Goal: Task Accomplishment & Management: Use online tool/utility

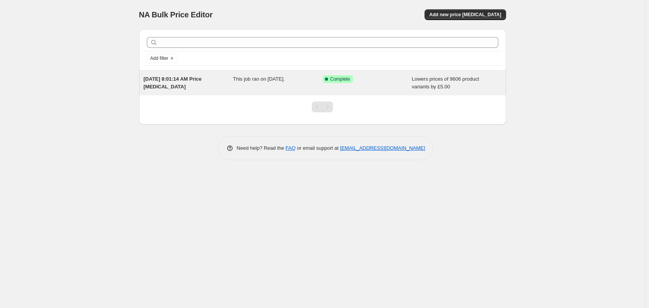
click at [265, 85] on div "This job ran on [DATE]." at bounding box center [278, 82] width 90 height 15
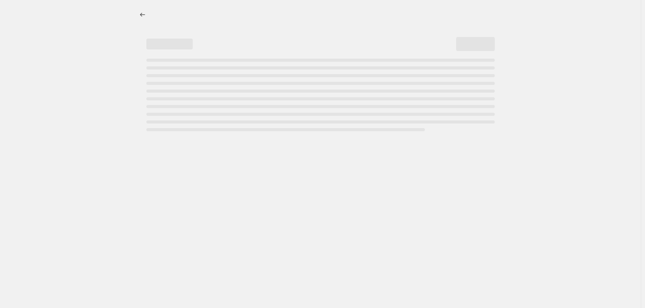
select select "by"
select select "collection"
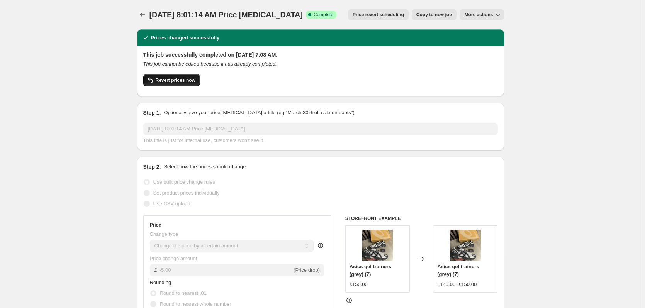
click at [171, 79] on span "Revert prices now" at bounding box center [176, 80] width 40 height 6
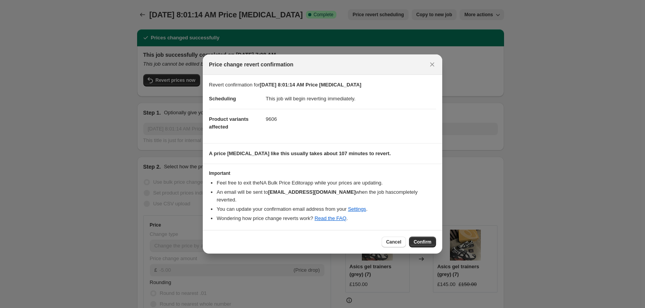
click at [421, 242] on button "Confirm" at bounding box center [422, 242] width 27 height 11
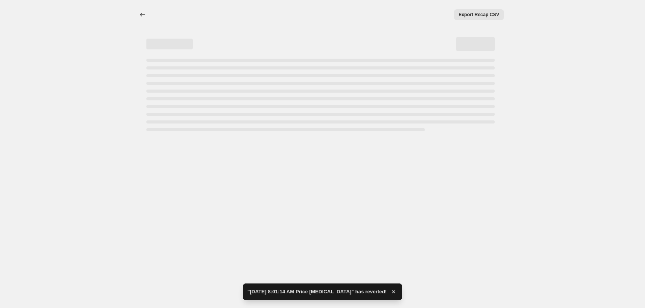
select select "by"
select select "collection"
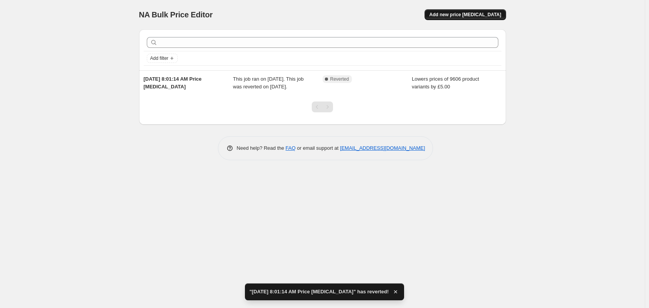
click at [483, 14] on span "Add new price [MEDICAL_DATA]" at bounding box center [465, 15] width 72 height 6
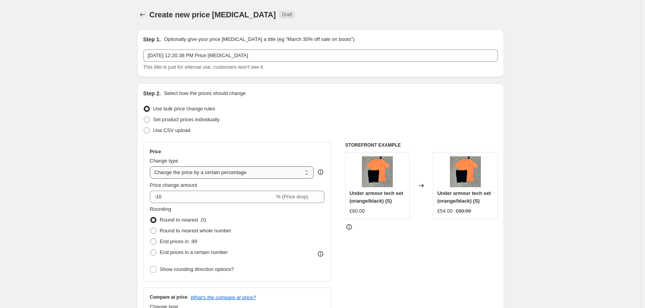
click at [287, 171] on select "Change the price to a certain amount Change the price by a certain amount Chang…" at bounding box center [232, 173] width 164 height 12
select select "by"
click at [151, 167] on select "Change the price to a certain amount Change the price by a certain amount Chang…" at bounding box center [232, 173] width 164 height 12
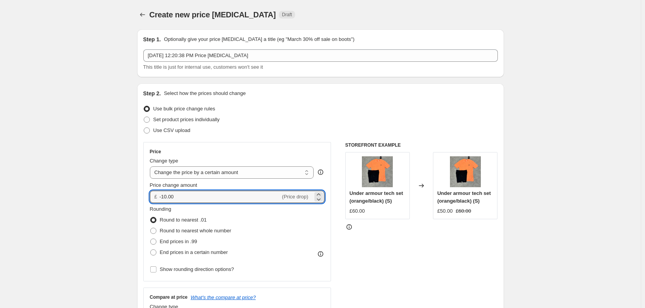
click at [148, 197] on div "Price Change type Change the price to a certain amount Change the price by a ce…" at bounding box center [237, 211] width 188 height 139
click at [320, 193] on icon at bounding box center [319, 195] width 8 height 8
drag, startPoint x: 320, startPoint y: 193, endPoint x: 210, endPoint y: 195, distance: 109.7
click at [319, 194] on icon at bounding box center [319, 195] width 8 height 8
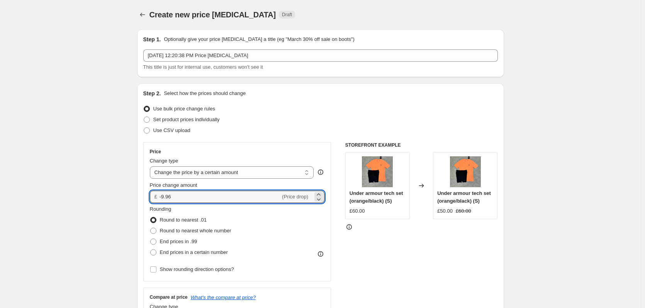
drag, startPoint x: 209, startPoint y: 194, endPoint x: 165, endPoint y: 204, distance: 45.8
click at [165, 204] on div "Price Change type Change the price to a certain amount Change the price by a ce…" at bounding box center [237, 212] width 175 height 126
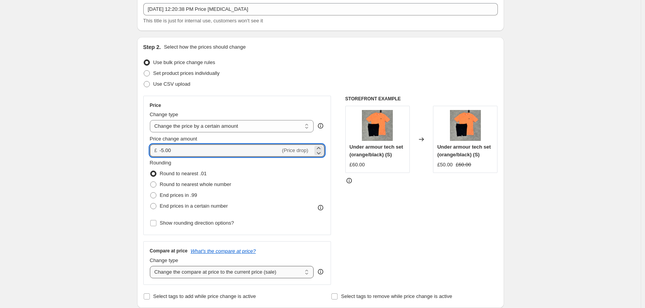
scroll to position [77, 0]
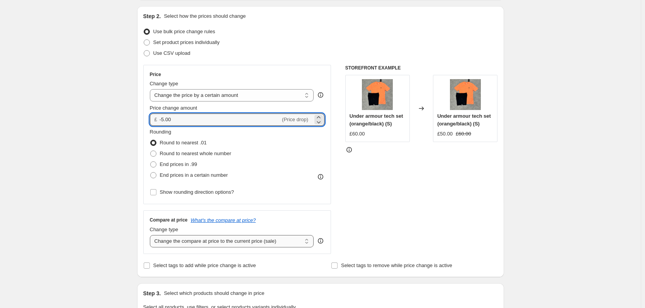
type input "-5.00"
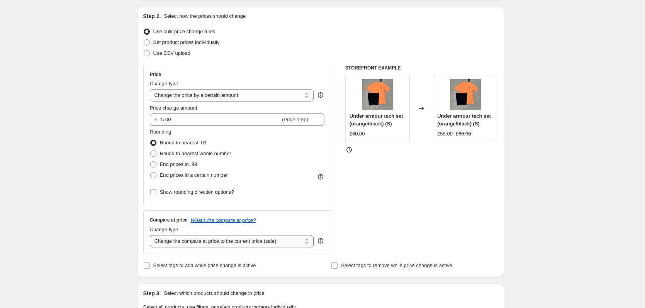
click at [220, 241] on select "Change the compare at price to the current price (sale) Change the compare at p…" at bounding box center [232, 241] width 164 height 12
select select "no_change"
click at [151, 235] on select "Change the compare at price to the current price (sale) Change the compare at p…" at bounding box center [232, 241] width 164 height 12
click at [196, 192] on span "Show rounding direction options?" at bounding box center [197, 192] width 74 height 6
click at [156, 192] on input "Show rounding direction options?" at bounding box center [153, 192] width 6 height 6
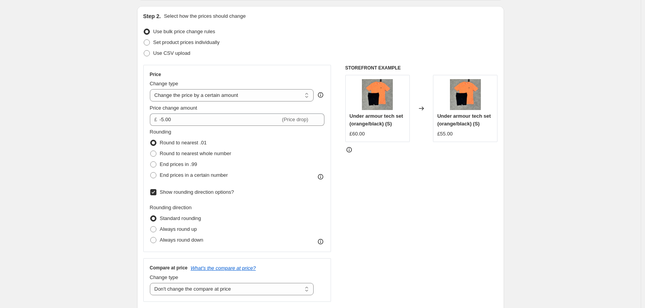
click at [196, 192] on span "Show rounding direction options?" at bounding box center [197, 192] width 74 height 6
click at [156, 192] on input "Show rounding direction options?" at bounding box center [153, 192] width 6 height 6
checkbox input "false"
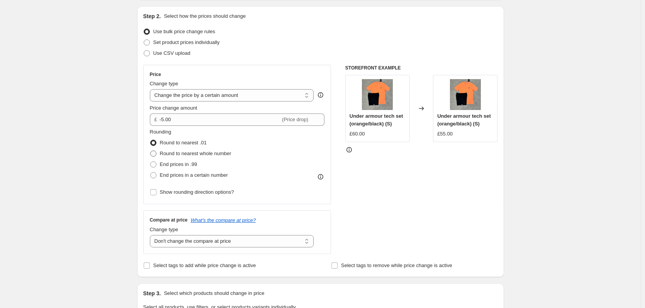
click at [192, 155] on span "Round to nearest whole number" at bounding box center [195, 154] width 71 height 6
click at [151, 151] on input "Round to nearest whole number" at bounding box center [150, 151] width 0 height 0
radio input "true"
click at [192, 155] on span "Round to nearest whole number" at bounding box center [195, 154] width 71 height 6
click at [151, 151] on input "Round to nearest whole number" at bounding box center [150, 151] width 0 height 0
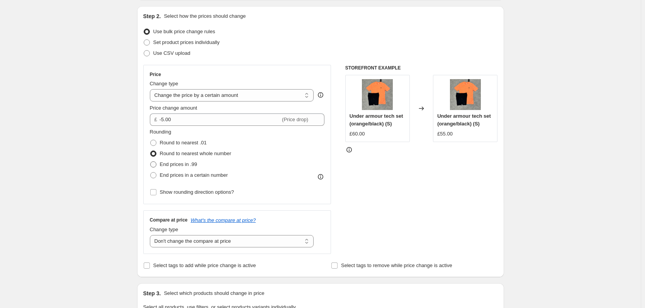
click at [182, 165] on span "End prices in .99" at bounding box center [178, 164] width 37 height 6
click at [151, 162] on input "End prices in .99" at bounding box center [150, 161] width 0 height 0
radio input "true"
click at [182, 165] on span "End prices in .99" at bounding box center [178, 164] width 37 height 6
click at [151, 162] on input "End prices in .99" at bounding box center [150, 161] width 0 height 0
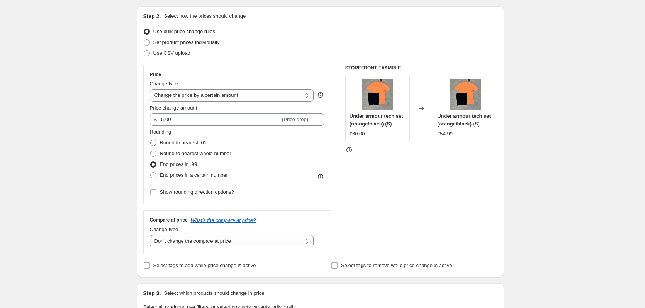
click at [184, 144] on span "Round to nearest .01" at bounding box center [183, 143] width 47 height 6
click at [151, 140] on input "Round to nearest .01" at bounding box center [150, 140] width 0 height 0
radio input "true"
click at [186, 174] on span "End prices in a certain number" at bounding box center [194, 175] width 68 height 6
click at [151, 173] on input "End prices in a certain number" at bounding box center [150, 172] width 0 height 0
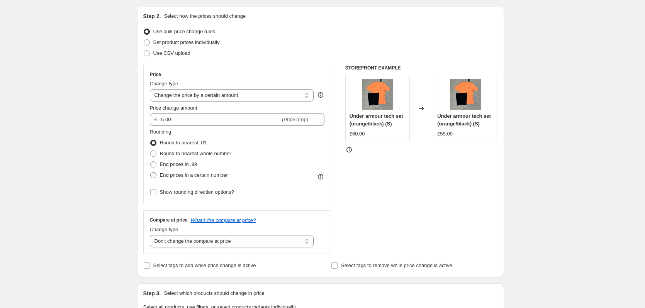
radio input "true"
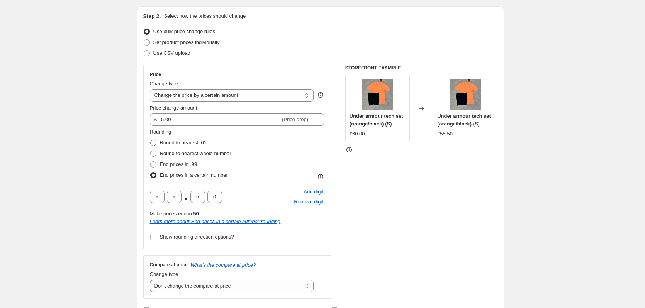
click at [189, 141] on span "Round to nearest .01" at bounding box center [183, 143] width 47 height 6
click at [151, 140] on input "Round to nearest .01" at bounding box center [150, 140] width 0 height 0
radio input "true"
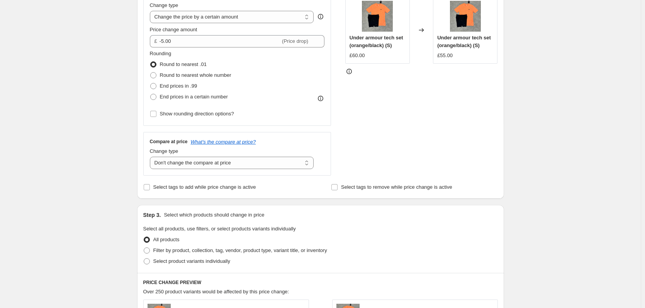
scroll to position [193, 0]
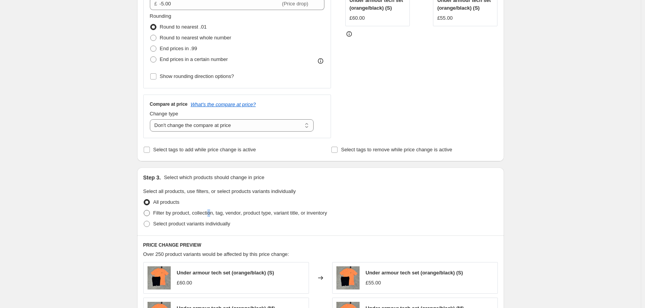
click at [211, 214] on span "Filter by product, collection, tag, vendor, product type, variant title, or inv…" at bounding box center [240, 213] width 174 height 6
click at [184, 217] on span "Filter by product, collection, tag, vendor, product type, variant title, or inv…" at bounding box center [240, 213] width 174 height 8
click at [144, 211] on input "Filter by product, collection, tag, vendor, product type, variant title, or inv…" at bounding box center [144, 210] width 0 height 0
radio input "true"
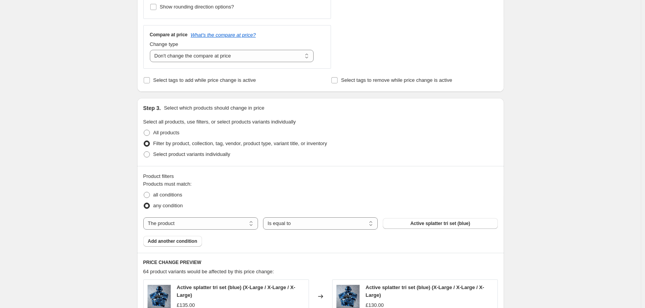
scroll to position [270, 0]
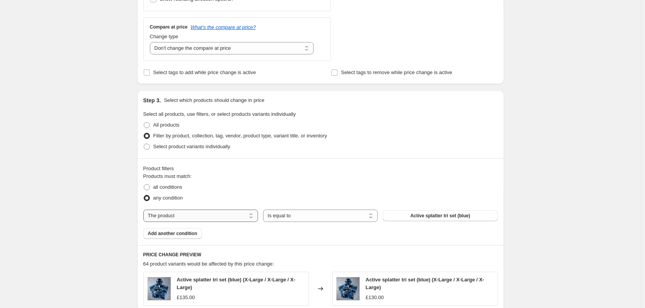
click at [236, 216] on select "The product The product's collection The product's tag The product's vendor The…" at bounding box center [200, 216] width 115 height 12
select select "collection"
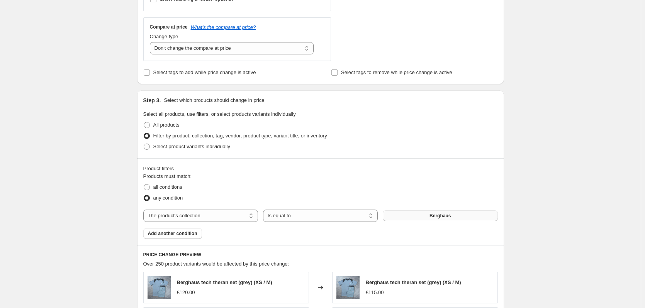
click at [453, 218] on button "Berghaus" at bounding box center [440, 216] width 115 height 11
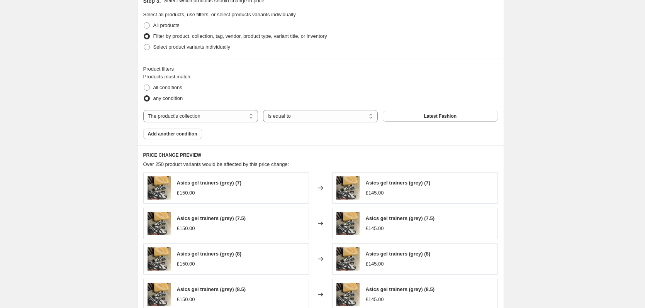
scroll to position [502, 0]
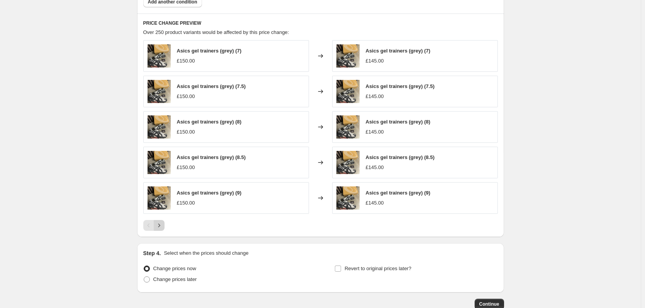
click at [163, 224] on icon "Next" at bounding box center [159, 226] width 8 height 8
click at [163, 226] on icon "Next" at bounding box center [159, 226] width 8 height 8
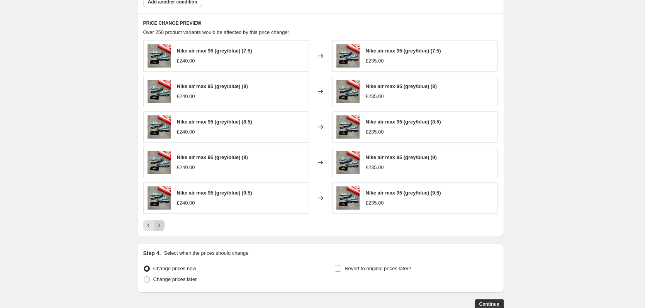
click at [163, 226] on icon "Next" at bounding box center [159, 226] width 8 height 8
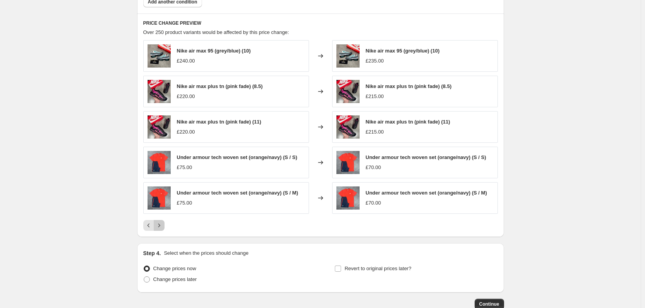
click at [163, 227] on icon "Next" at bounding box center [159, 226] width 8 height 8
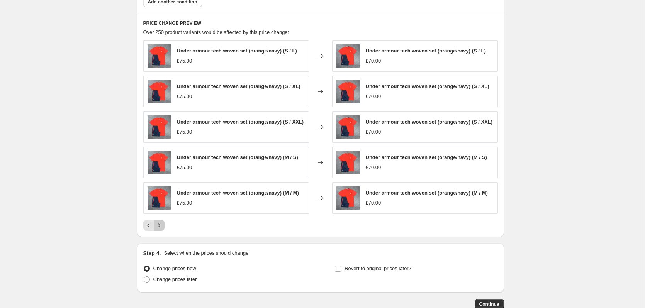
click at [163, 227] on icon "Next" at bounding box center [159, 226] width 8 height 8
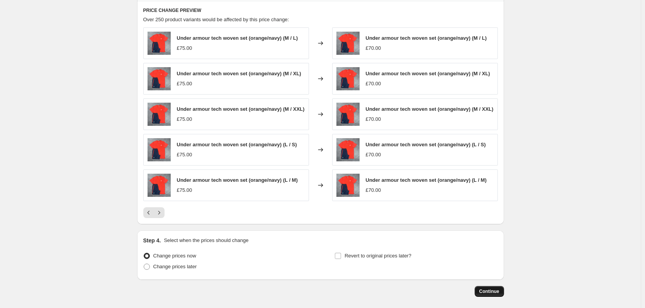
click at [500, 295] on span "Continue" at bounding box center [489, 292] width 20 height 6
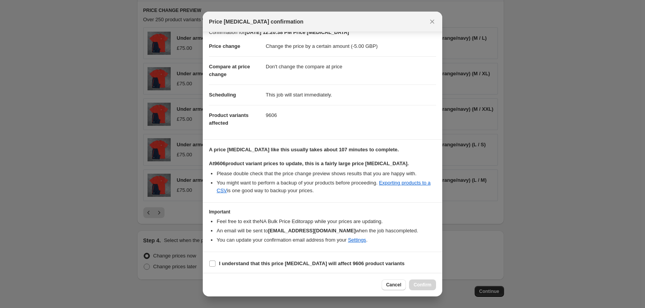
scroll to position [12, 0]
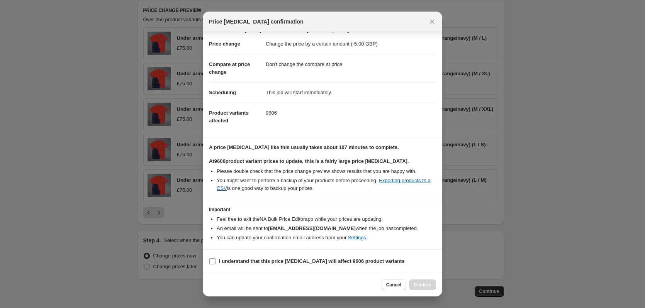
click at [272, 264] on b "I understand that this price [MEDICAL_DATA] will affect 9606 product variants" at bounding box center [312, 261] width 186 height 6
click at [216, 264] on input "I understand that this price [MEDICAL_DATA] will affect 9606 product variants" at bounding box center [212, 261] width 6 height 6
checkbox input "true"
click at [423, 286] on span "Confirm" at bounding box center [423, 285] width 18 height 6
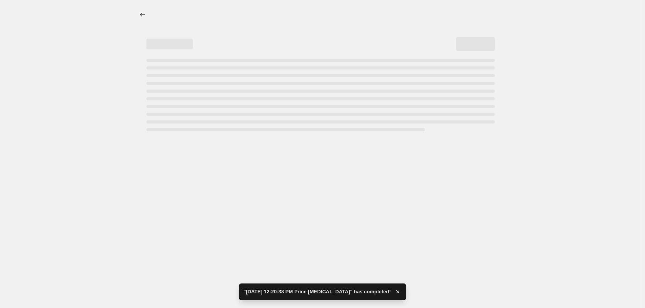
select select "by"
select select "no_change"
select select "collection"
